Goal: Transaction & Acquisition: Obtain resource

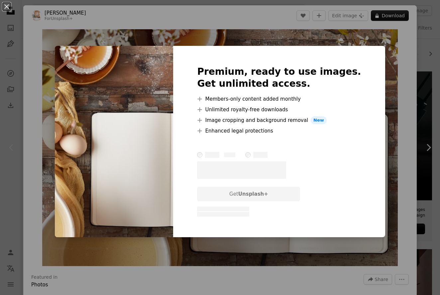
scroll to position [4, 0]
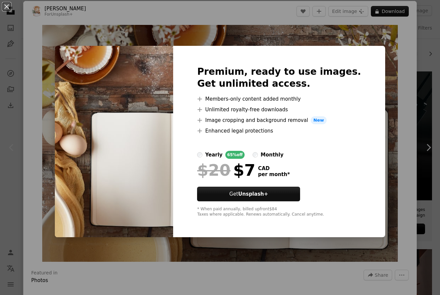
click at [375, 55] on div "An X shape Premium, ready to use images. Get unlimited access. A plus sign Memb…" at bounding box center [220, 147] width 440 height 295
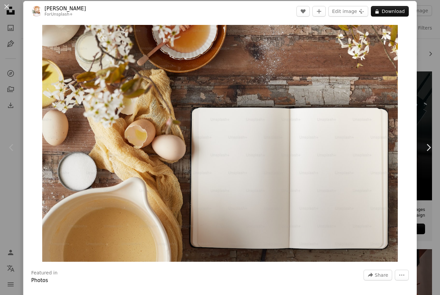
click at [328, 56] on img "Zoom in on this image" at bounding box center [219, 143] width 355 height 237
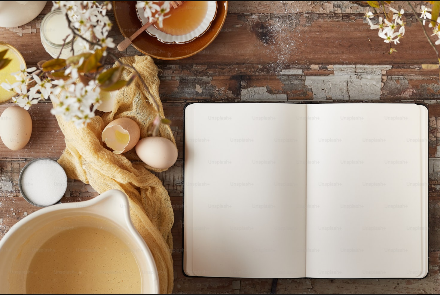
click at [230, 46] on img "Zoom out on this image" at bounding box center [220, 148] width 441 height 294
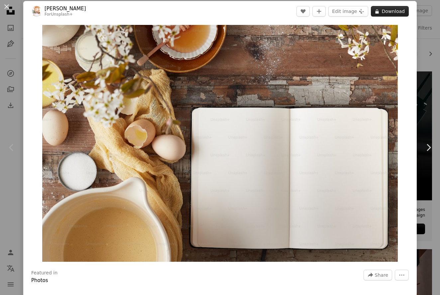
click at [395, 13] on button "A lock Download" at bounding box center [390, 11] width 38 height 11
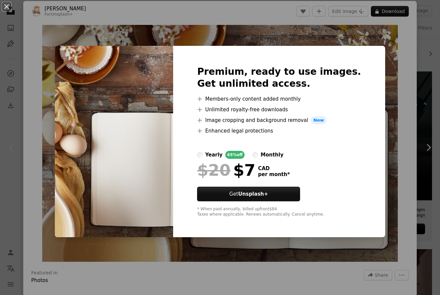
click at [174, 38] on div "An X shape Premium, ready to use images. Get unlimited access. A plus sign Memb…" at bounding box center [220, 147] width 440 height 295
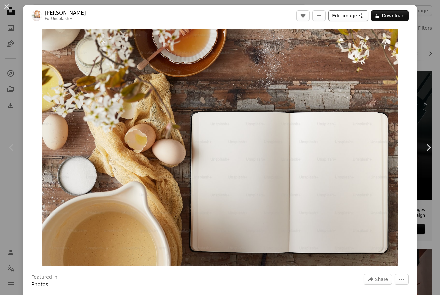
click at [353, 16] on button "Edit image Plus sign for Unsplash+" at bounding box center [348, 15] width 40 height 11
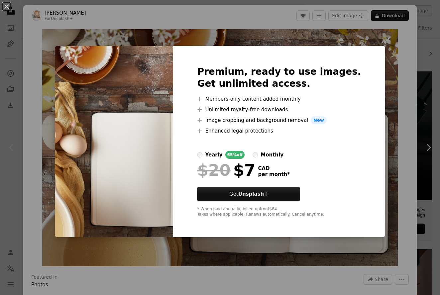
click at [385, 86] on div "An X shape Premium, ready to use images. Get unlimited access. A plus sign Memb…" at bounding box center [220, 147] width 440 height 295
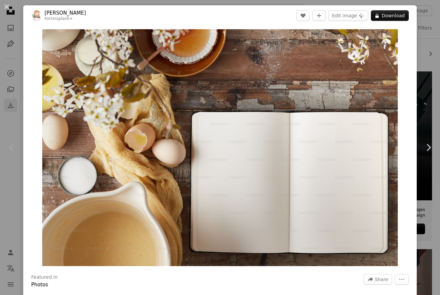
click at [11, 106] on div "An X shape Chevron left Chevron right [PERSON_NAME] For Unsplash+ A heart A plu…" at bounding box center [220, 147] width 440 height 295
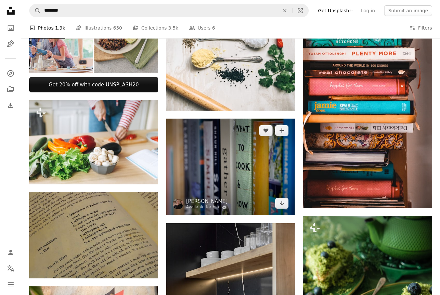
scroll to position [257, 0]
